Goal: Use online tool/utility: Utilize a website feature to perform a specific function

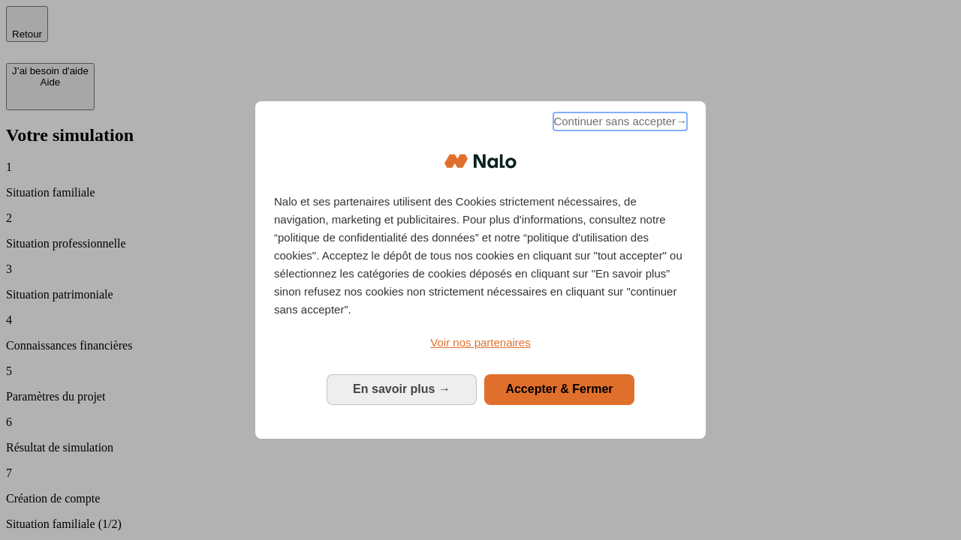
click at [618, 124] on span "Continuer sans accepter →" at bounding box center [620, 122] width 134 height 18
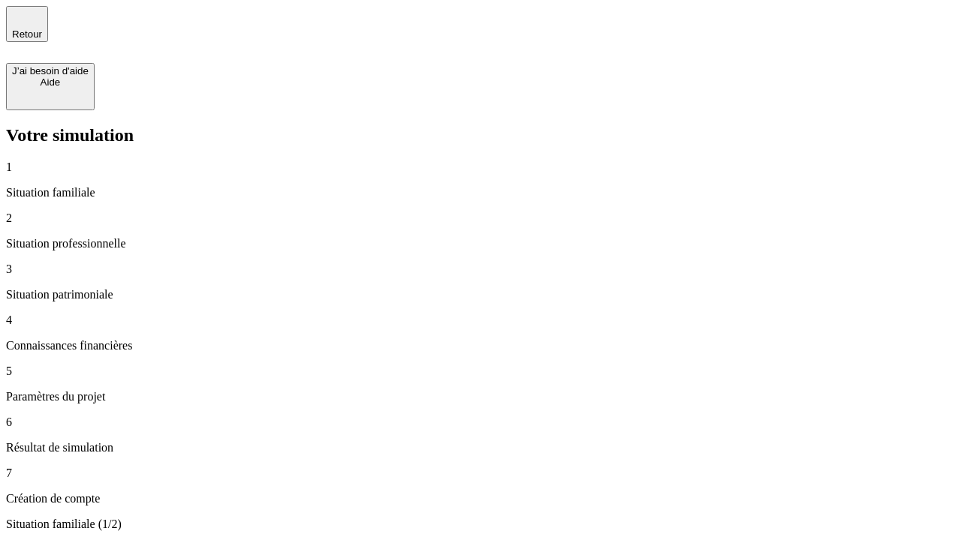
type input "30 000"
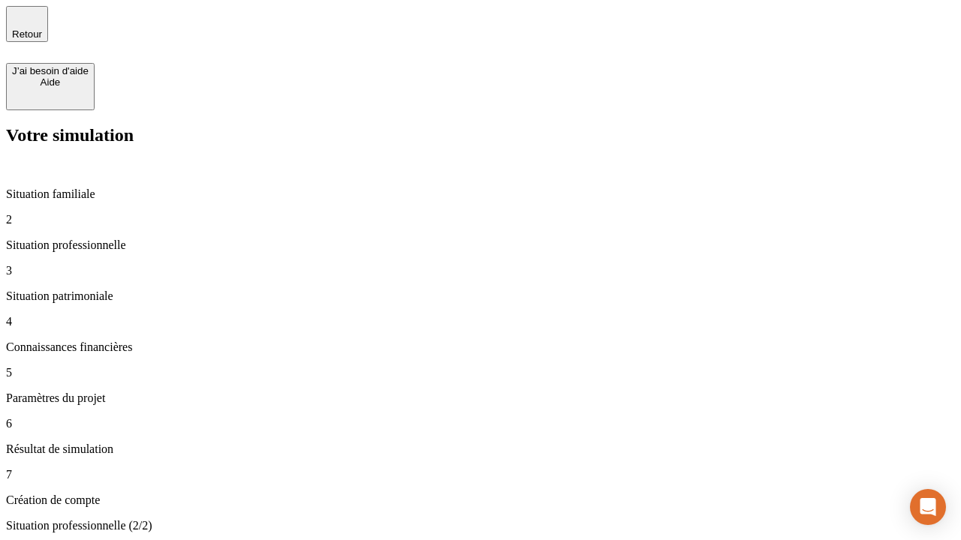
type input "0"
type input "1 000"
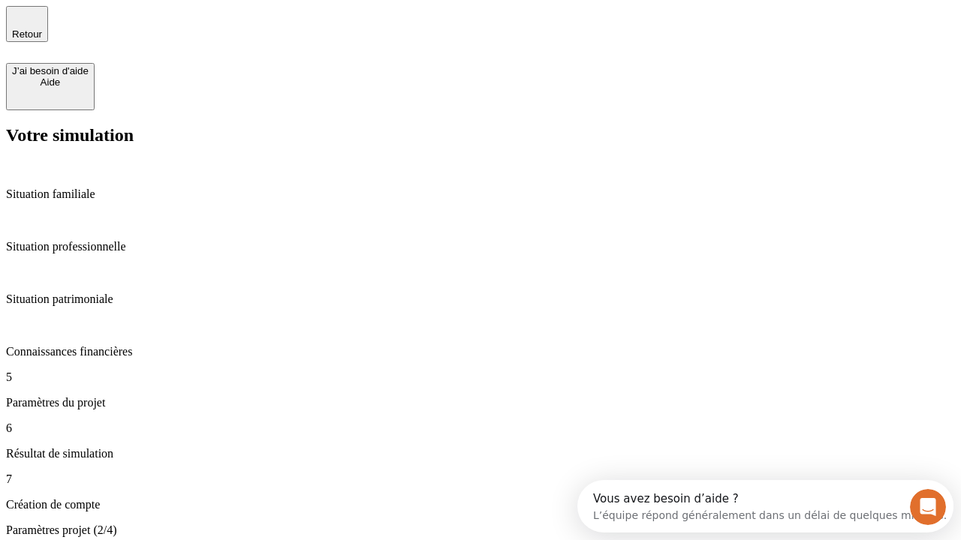
type input "40"
type input "64"
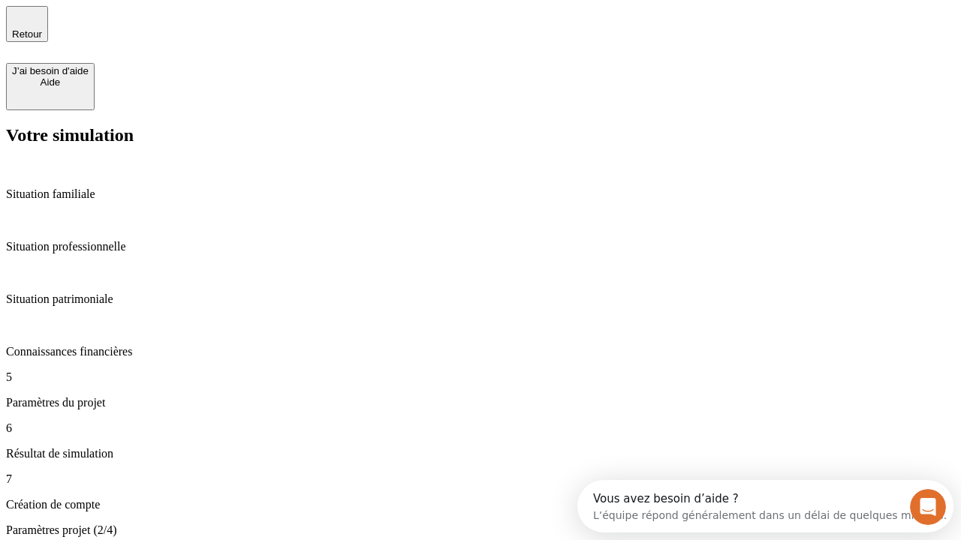
type input "200 000"
type input "640"
